Goal: Navigation & Orientation: Understand site structure

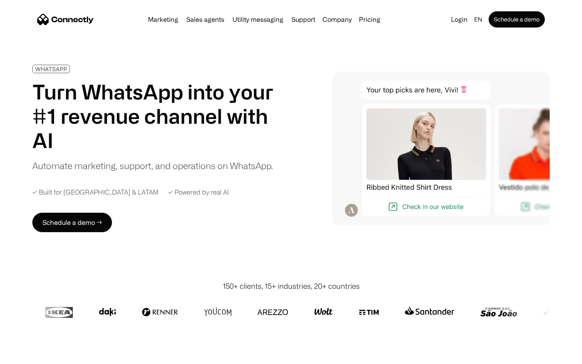
scroll to position [2626, 0]
